Goal: Register for event/course

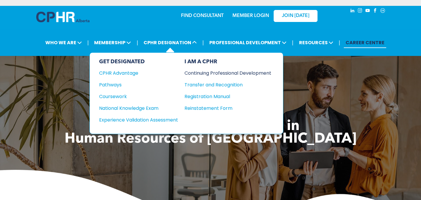
click at [198, 69] on div "Continuing Professional Development" at bounding box center [223, 72] width 78 height 7
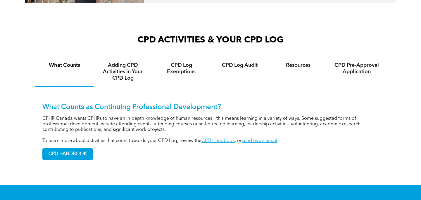
scroll to position [402, 0]
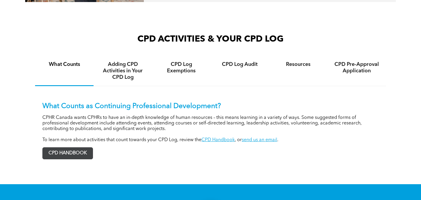
click at [81, 147] on span "CPD HANDBOOK" at bounding box center [68, 152] width 50 height 11
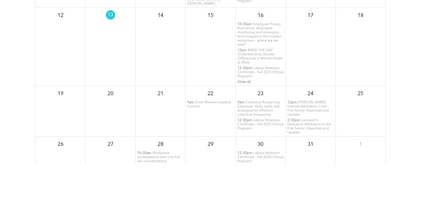
scroll to position [781, 0]
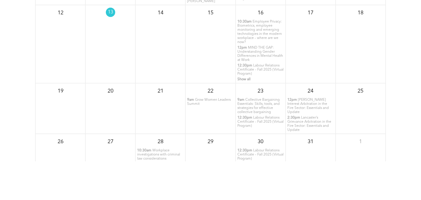
click at [259, 107] on span "Collective Bargaining Essentials: Skills, tools, and strategies for effective c…" at bounding box center [258, 106] width 42 height 16
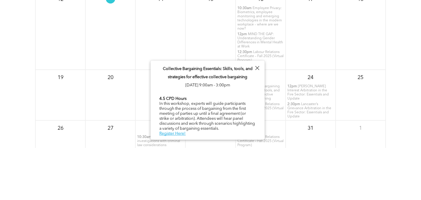
scroll to position [795, 0]
click at [174, 134] on link "Register Here!" at bounding box center [172, 133] width 26 height 4
click at [261, 69] on div "Collective Bargaining Essentials: Skills, tools, and strategies for effective c…" at bounding box center [207, 99] width 114 height 78
click at [258, 67] on div at bounding box center [257, 68] width 8 height 8
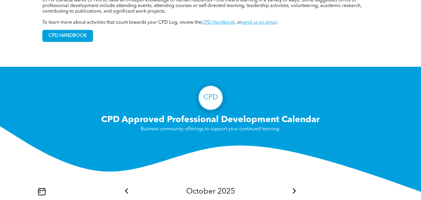
scroll to position [514, 0]
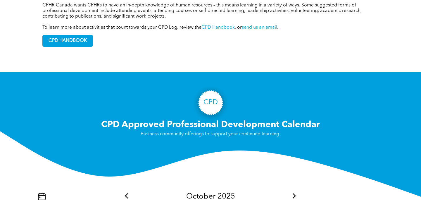
click at [294, 193] on icon at bounding box center [293, 195] width 3 height 5
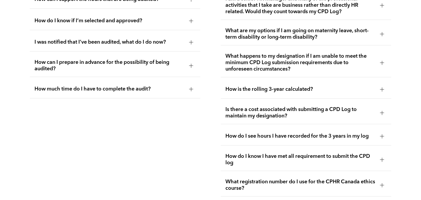
scroll to position [1170, 0]
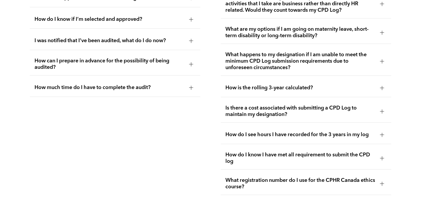
click at [301, 84] on span "How is the rolling 3-year calculated?" at bounding box center [300, 87] width 150 height 6
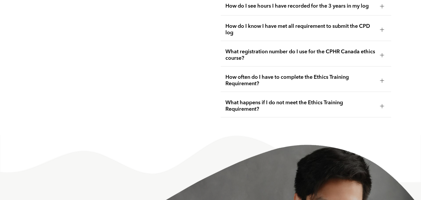
scroll to position [1295, 0]
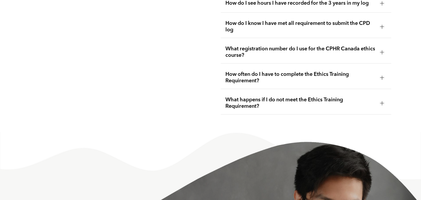
click at [247, 96] on span "What happens if I do not meet the Ethics Training Requirement?" at bounding box center [300, 102] width 150 height 13
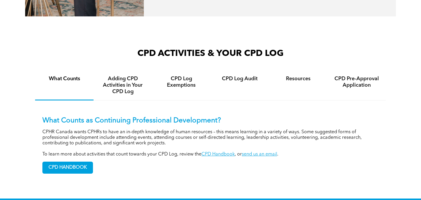
scroll to position [408, 0]
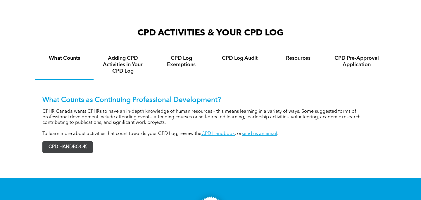
click at [57, 141] on span "CPD HANDBOOK" at bounding box center [68, 146] width 50 height 11
